Goal: Task Accomplishment & Management: Manage account settings

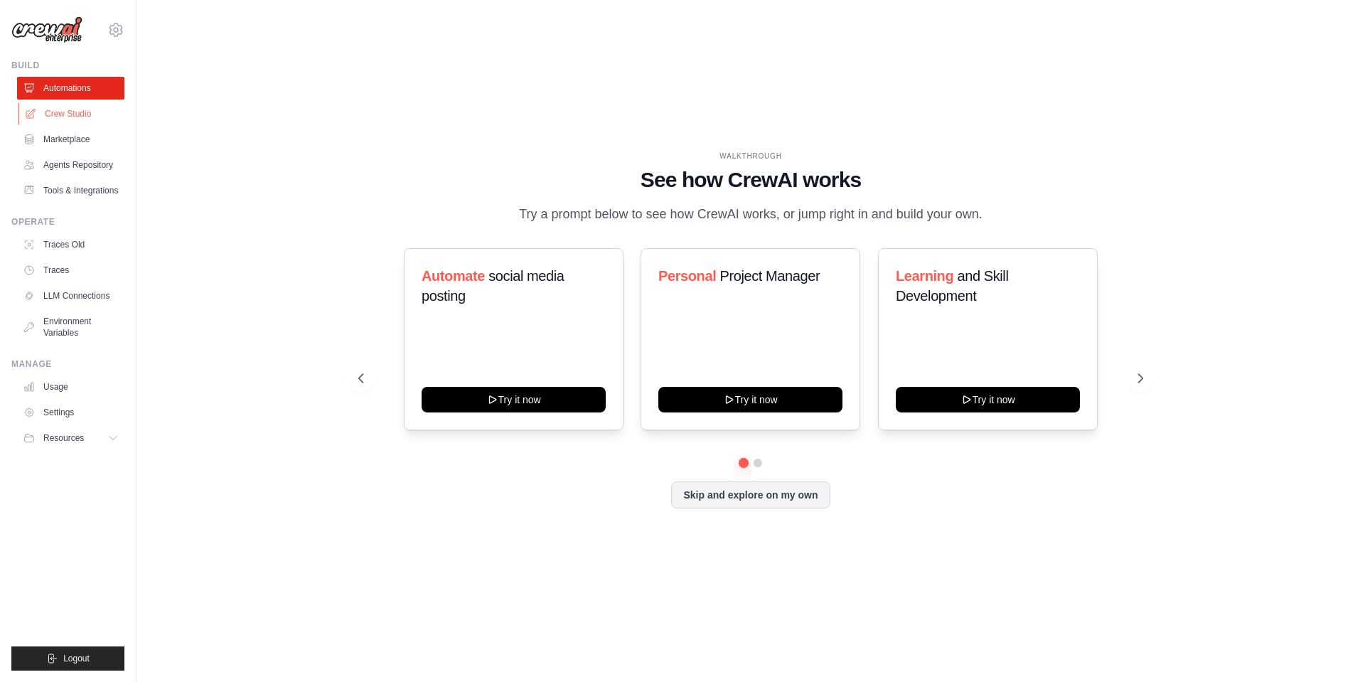
click at [77, 118] on link "Crew Studio" at bounding box center [71, 113] width 107 height 23
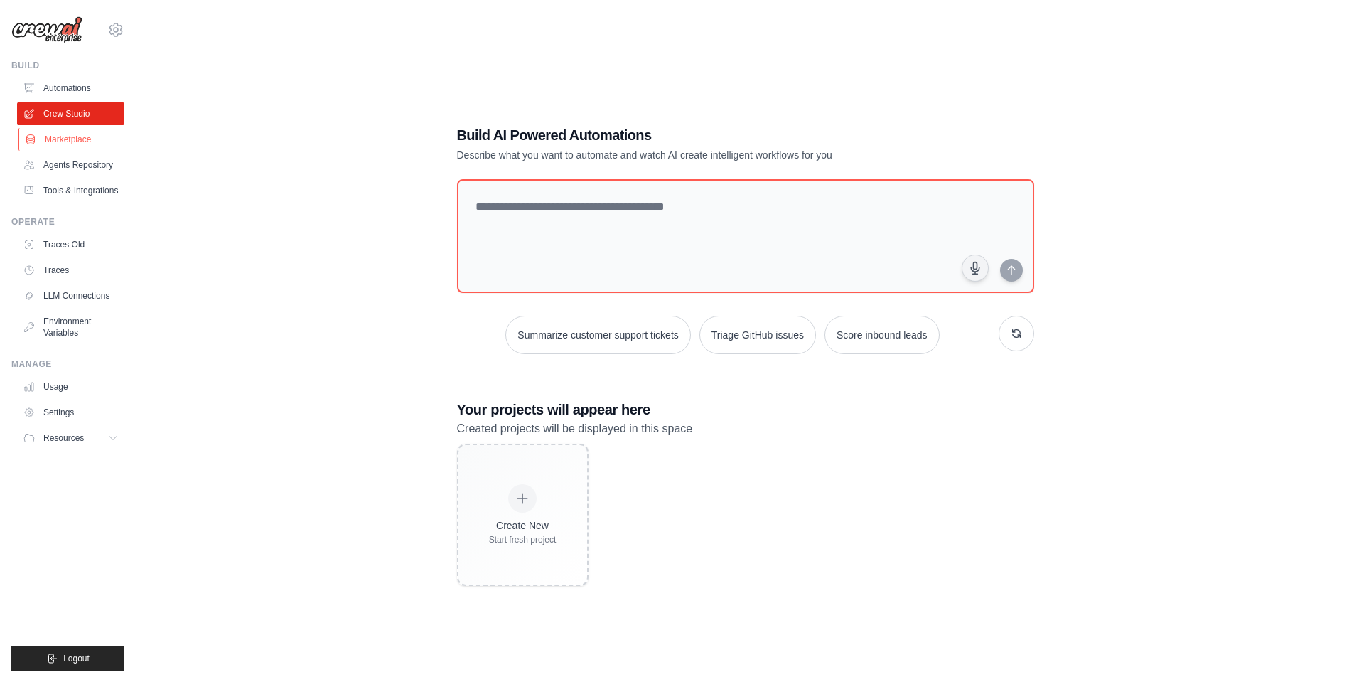
click at [63, 140] on link "Marketplace" at bounding box center [71, 139] width 107 height 23
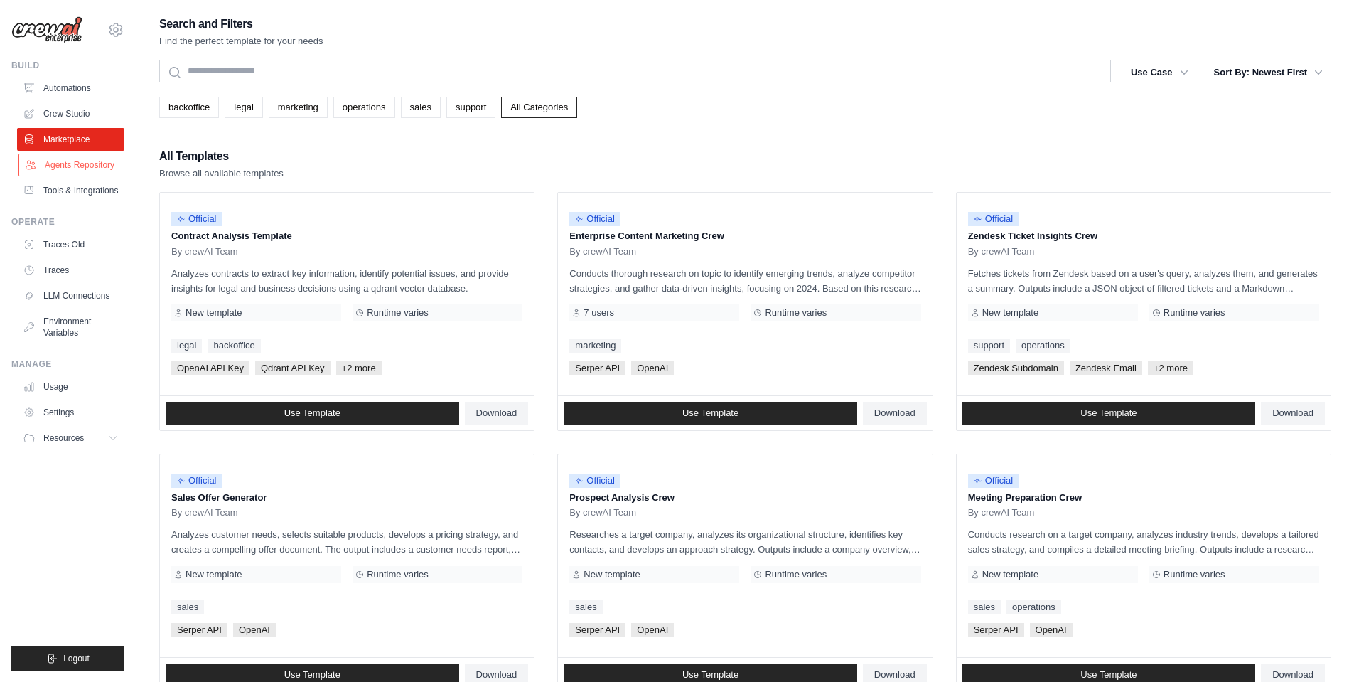
click at [68, 164] on link "Agents Repository" at bounding box center [71, 165] width 107 height 23
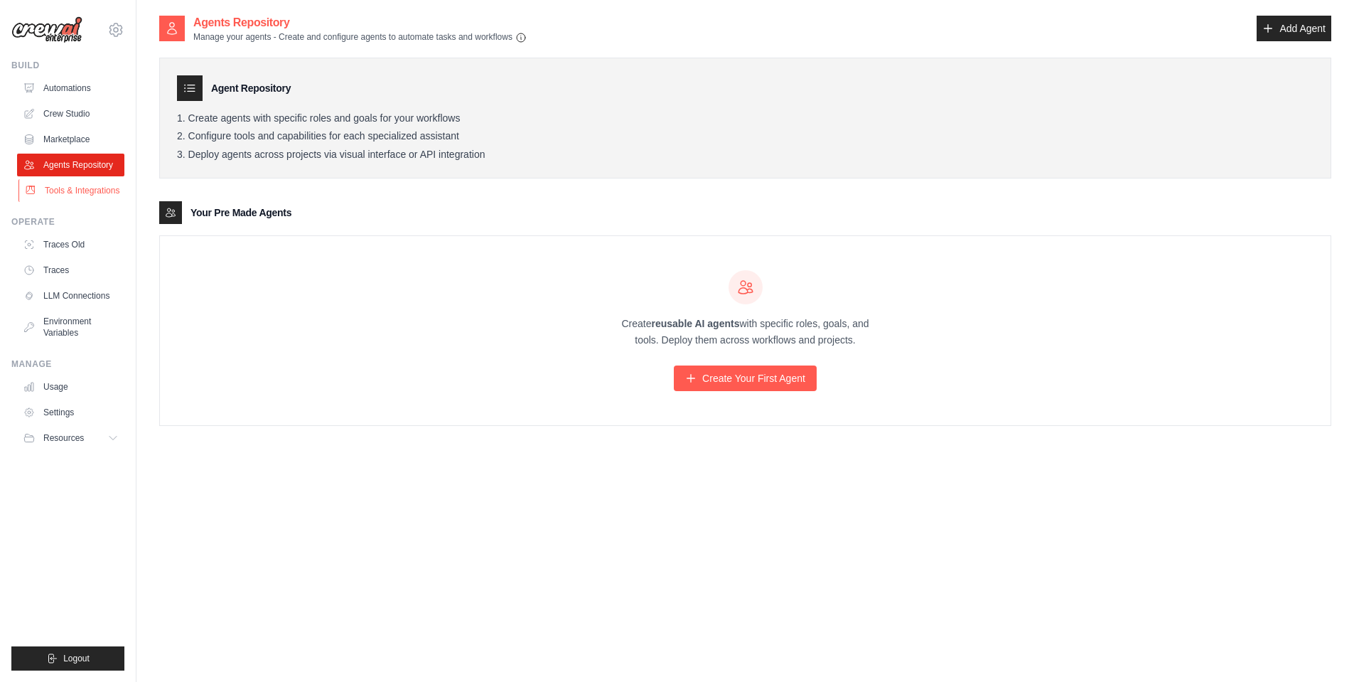
click at [60, 200] on link "Tools & Integrations" at bounding box center [71, 190] width 107 height 23
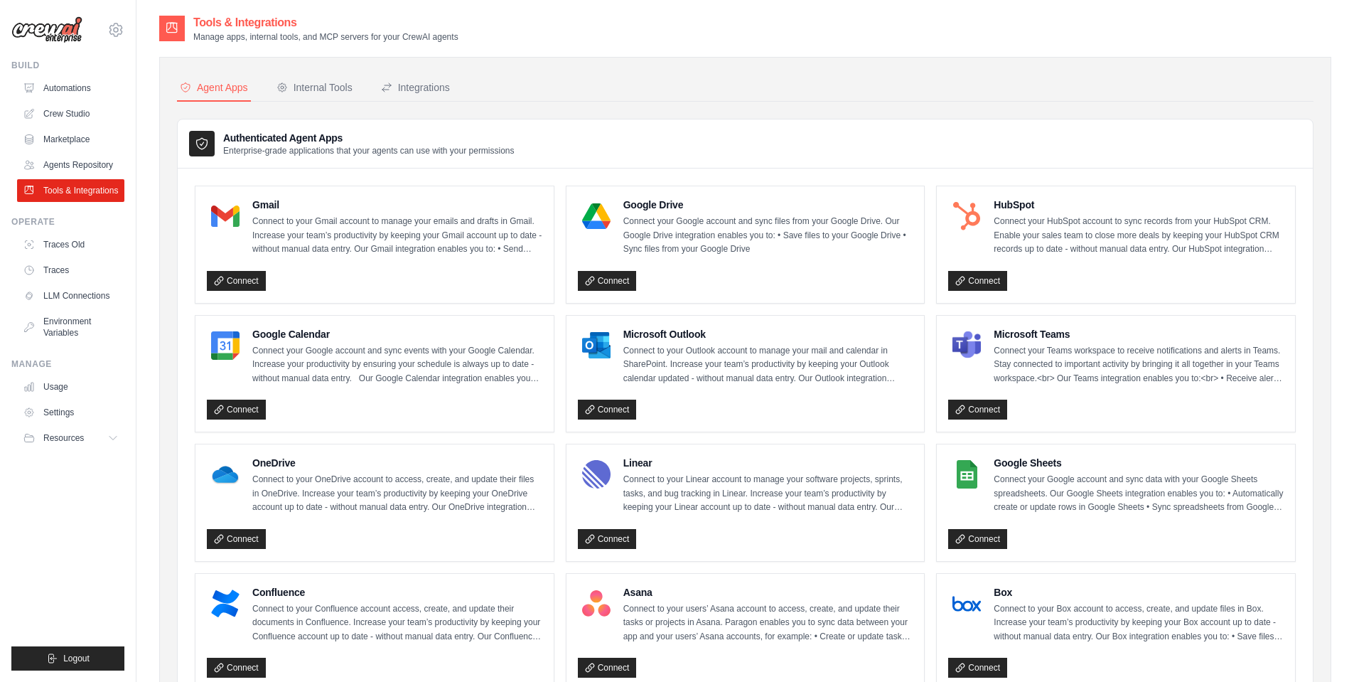
click at [1091, 71] on div "Agent Apps Internal Tools Integrations Authenticated Agent Apps Enterprise-grad…" at bounding box center [745, 649] width 1172 height 1185
drag, startPoint x: 1091, startPoint y: 71, endPoint x: 1061, endPoint y: 44, distance: 40.3
click at [1090, 70] on div "Agent Apps Internal Tools Integrations Authenticated Agent Apps Enterprise-grad…" at bounding box center [745, 649] width 1172 height 1185
click at [84, 88] on link "Automations" at bounding box center [71, 88] width 107 height 23
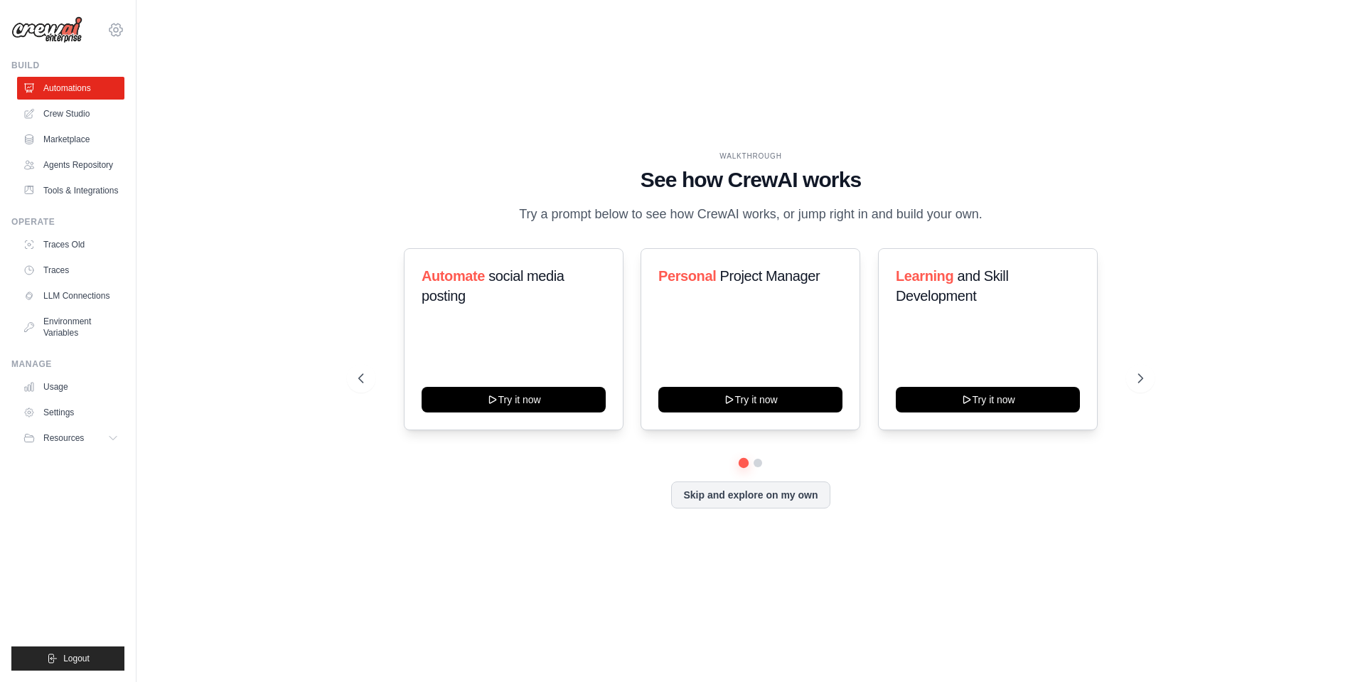
click at [116, 29] on icon at bounding box center [115, 29] width 17 height 17
click at [154, 90] on span "Settings" at bounding box center [176, 88] width 112 height 14
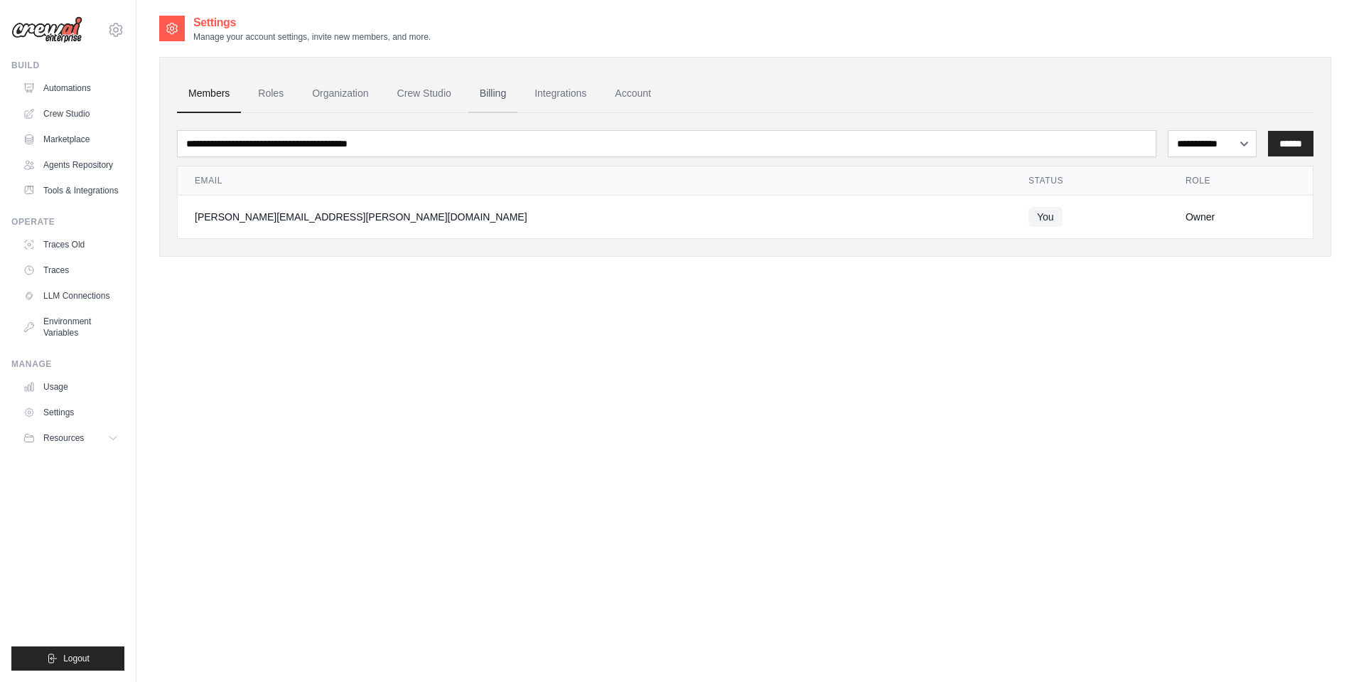
click at [507, 94] on link "Billing" at bounding box center [492, 94] width 49 height 38
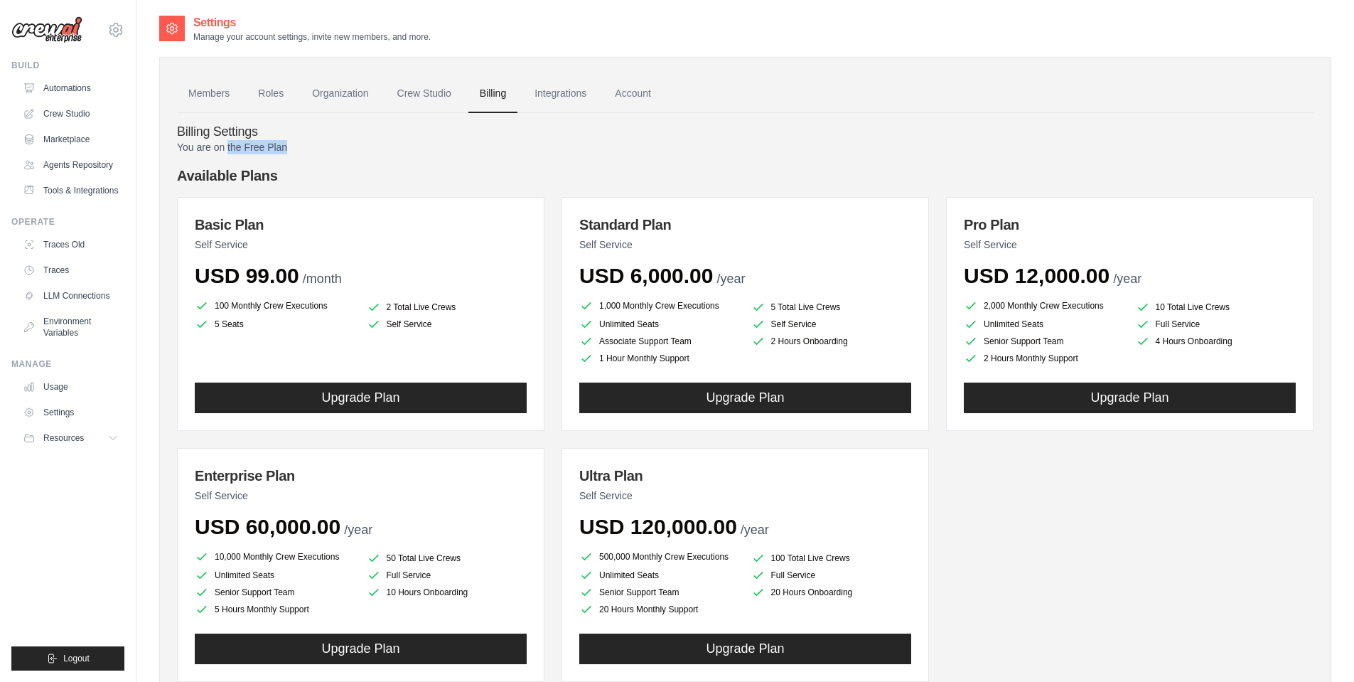
drag, startPoint x: 242, startPoint y: 146, endPoint x: 303, endPoint y: 145, distance: 60.4
click at [303, 145] on p "You are on the Free Plan" at bounding box center [745, 147] width 1136 height 14
